Goal: Task Accomplishment & Management: Use online tool/utility

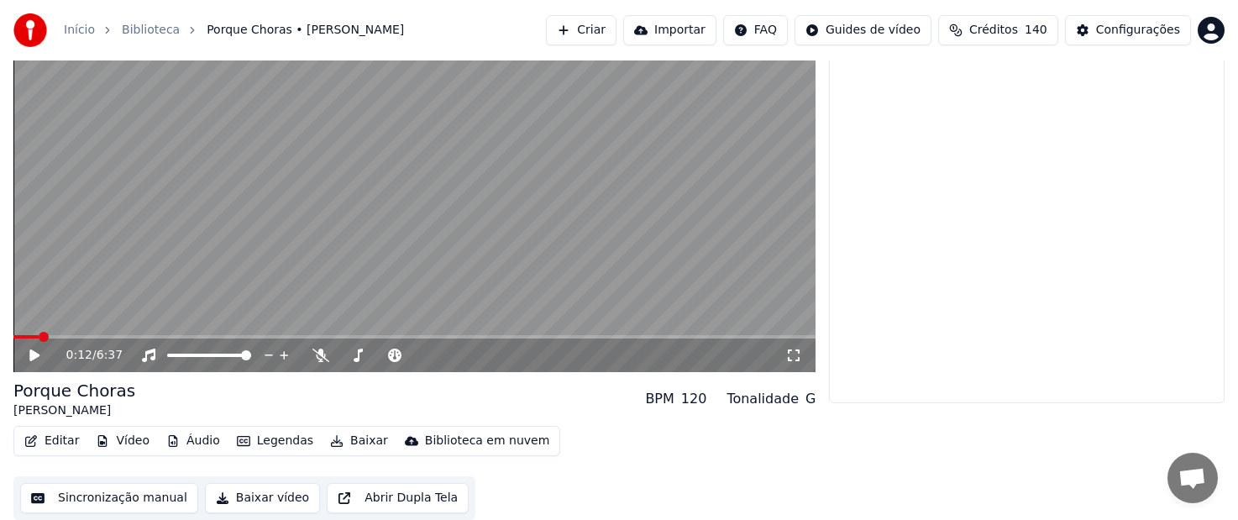
scroll to position [1101, 0]
click at [31, 356] on icon at bounding box center [34, 355] width 10 height 12
click at [30, 355] on icon at bounding box center [46, 355] width 39 height 13
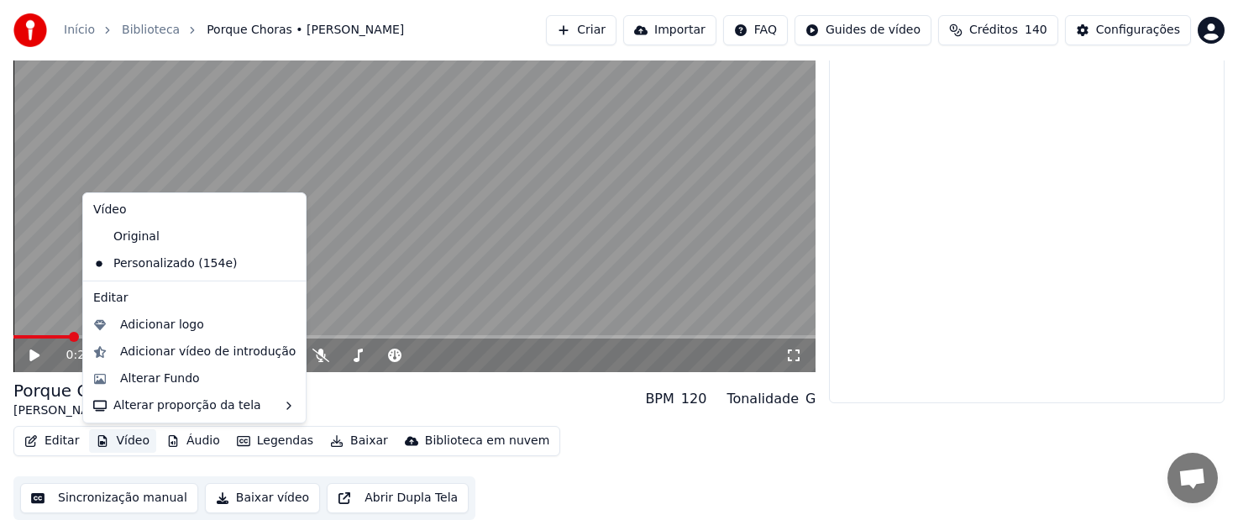
click at [118, 441] on button "Vídeo" at bounding box center [122, 441] width 67 height 24
click at [150, 375] on div "Alterar Fundo" at bounding box center [160, 378] width 80 height 17
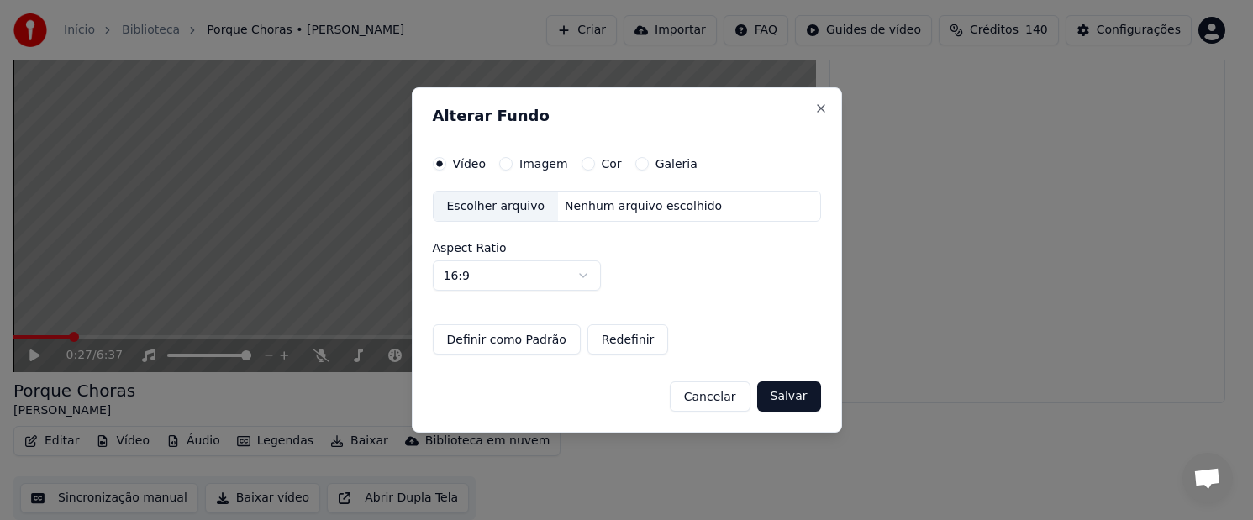
click at [492, 206] on div "Escolher arquivo" at bounding box center [495, 207] width 125 height 30
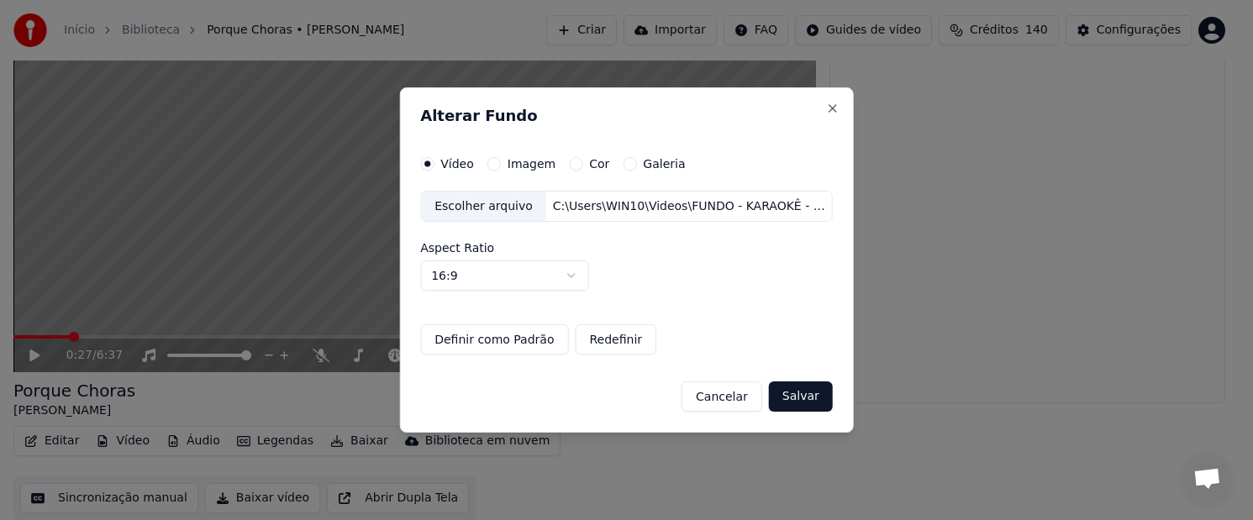
click at [795, 396] on button "Salvar" at bounding box center [801, 396] width 64 height 30
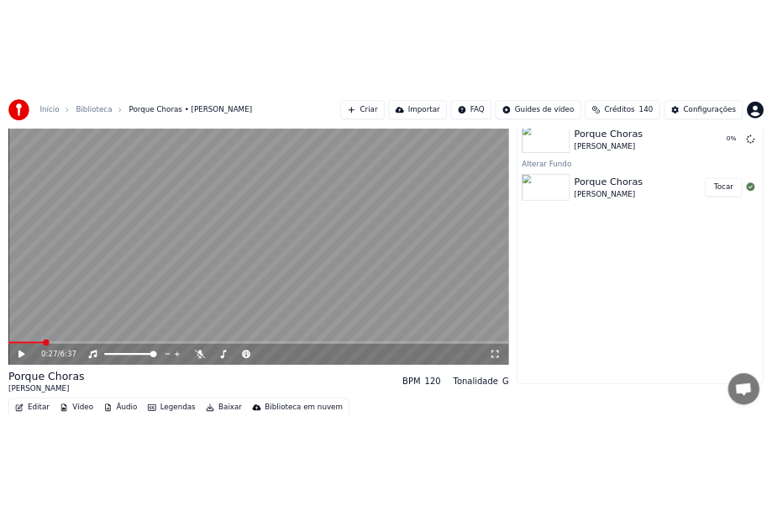
scroll to position [0, 0]
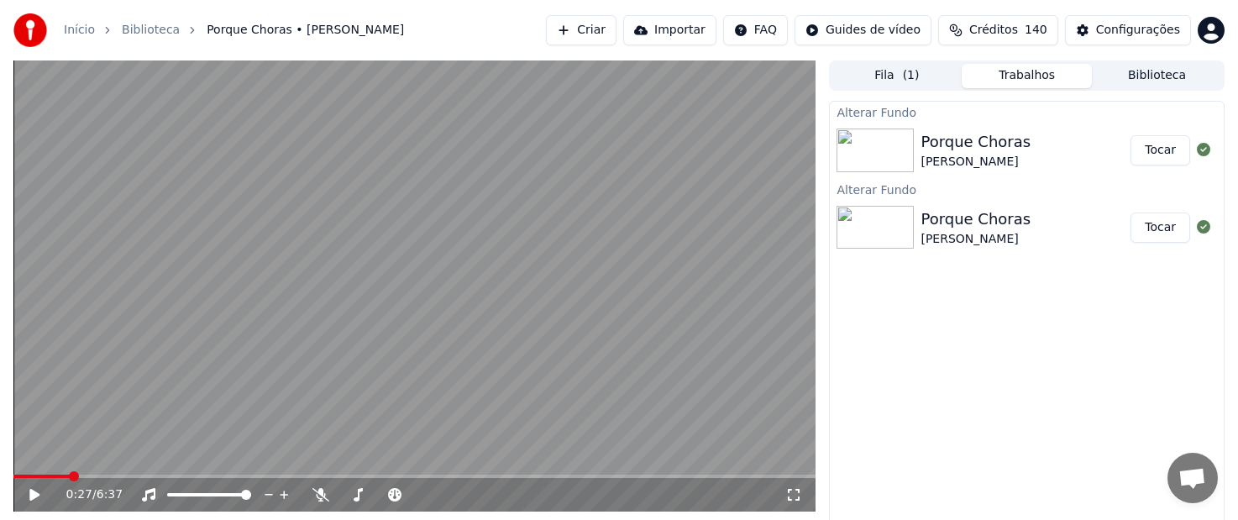
drag, startPoint x: 1174, startPoint y: 147, endPoint x: 1111, endPoint y: 224, distance: 100.3
click at [1174, 147] on button "Tocar" at bounding box center [1161, 150] width 60 height 30
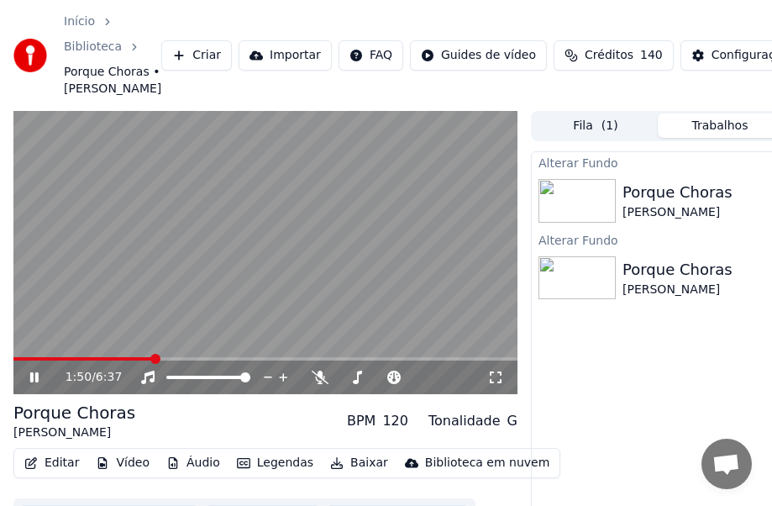
click at [153, 364] on span at bounding box center [155, 359] width 10 height 10
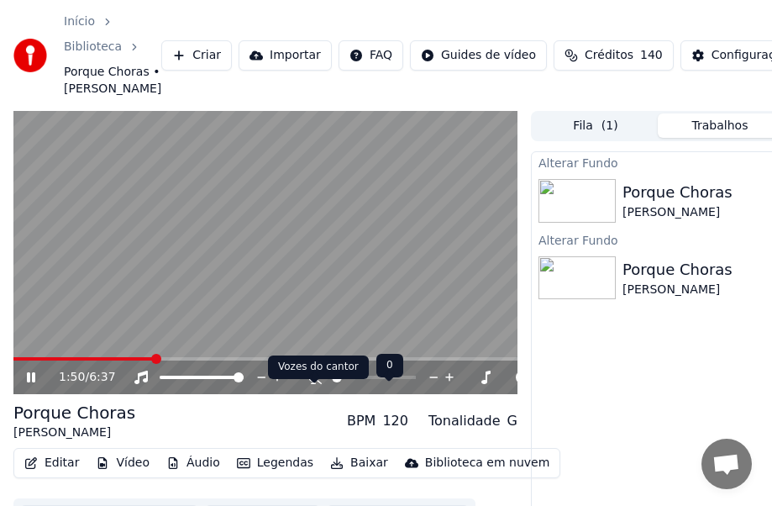
click at [318, 384] on icon at bounding box center [313, 376] width 17 height 13
click at [312, 384] on icon at bounding box center [313, 376] width 9 height 13
click at [312, 384] on icon at bounding box center [313, 376] width 17 height 13
click at [318, 384] on icon at bounding box center [313, 376] width 17 height 13
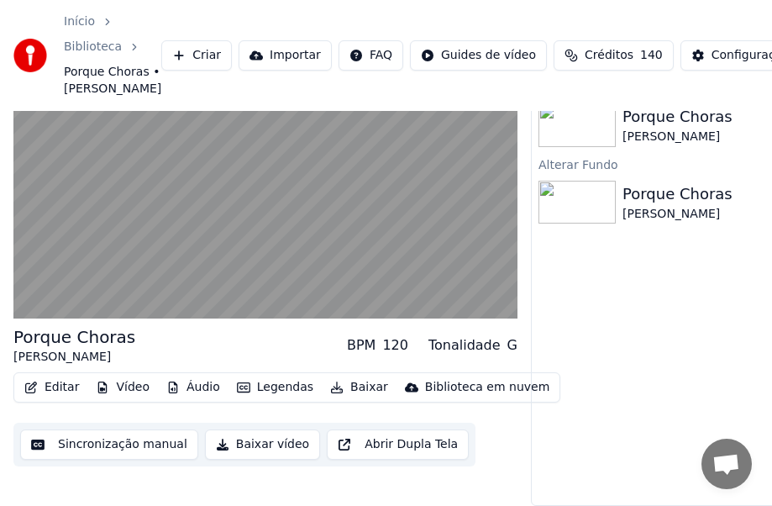
scroll to position [104, 0]
click at [251, 436] on button "Baixar vídeo" at bounding box center [262, 444] width 115 height 30
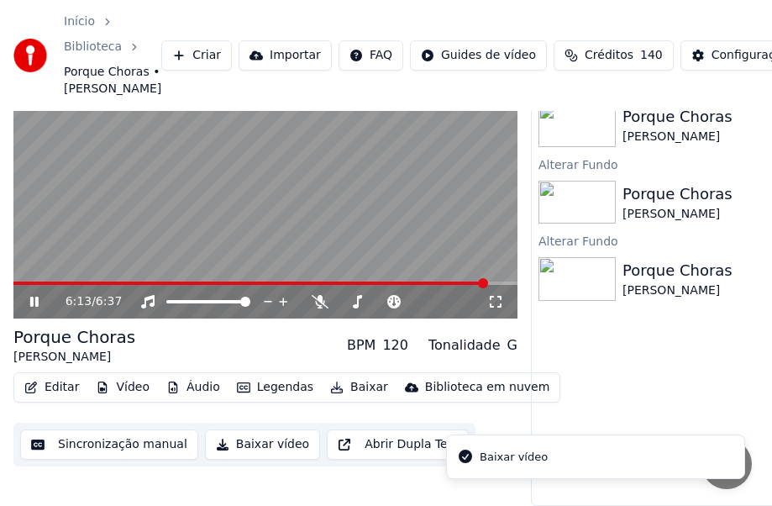
scroll to position [20, 0]
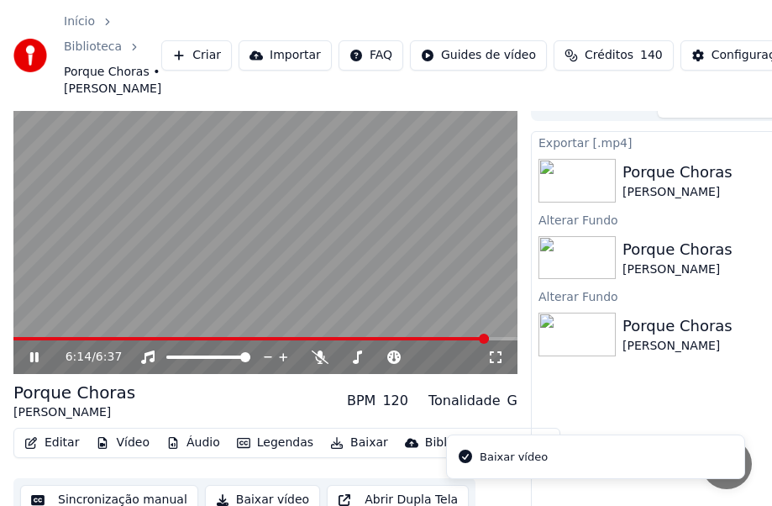
click at [33, 362] on icon at bounding box center [34, 357] width 8 height 10
